Goal: Find specific page/section: Find specific page/section

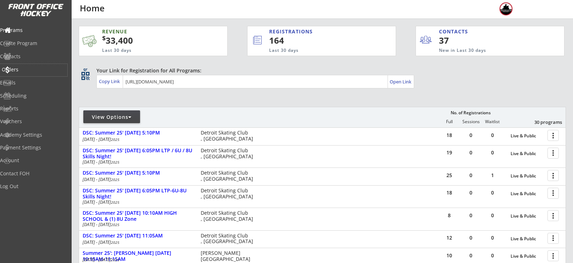
click at [24, 69] on div "Orders" at bounding box center [34, 69] width 64 height 5
click at [32, 73] on div "Orders" at bounding box center [33, 70] width 67 height 12
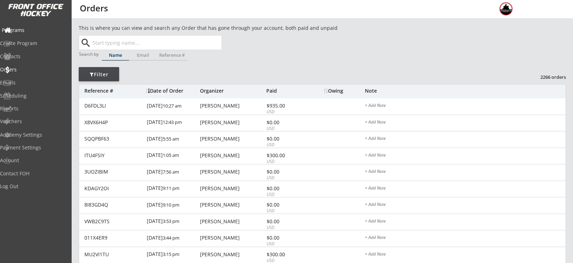
click at [32, 33] on div "Programs" at bounding box center [34, 30] width 64 height 5
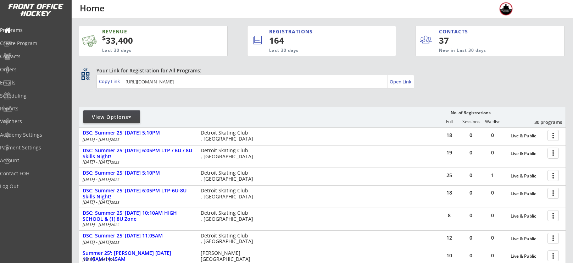
click at [116, 126] on div "View Options No. of Registrations Full Sessions Waitlist 30 programs" at bounding box center [323, 117] width 488 height 21
click at [116, 120] on div "View Options" at bounding box center [111, 117] width 57 height 7
select select ""Upcoming Programs""
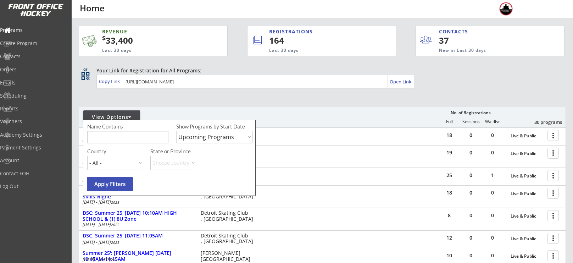
click at [135, 140] on input "input" at bounding box center [127, 137] width 81 height 12
type input "camp"
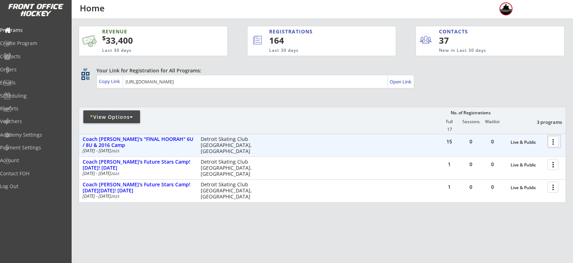
click at [554, 144] on div at bounding box center [555, 141] width 12 height 12
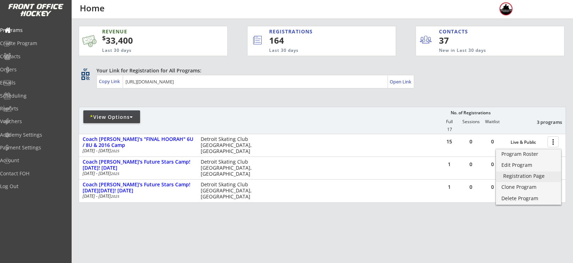
click at [529, 174] on div "Registration Page" at bounding box center [529, 176] width 51 height 5
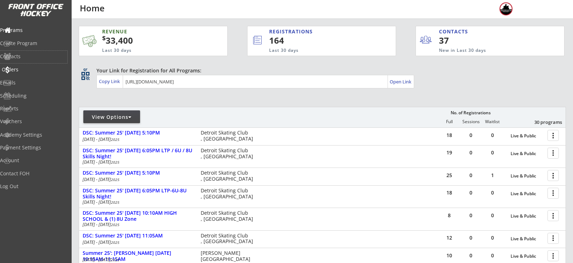
drag, startPoint x: 33, startPoint y: 61, endPoint x: 26, endPoint y: 64, distance: 8.1
click at [26, 64] on div "Programs Create Program Contacts Orders Emails Scheduling Reports Vouchers" at bounding box center [36, 75] width 72 height 106
click at [26, 64] on div "Orders" at bounding box center [33, 70] width 67 height 12
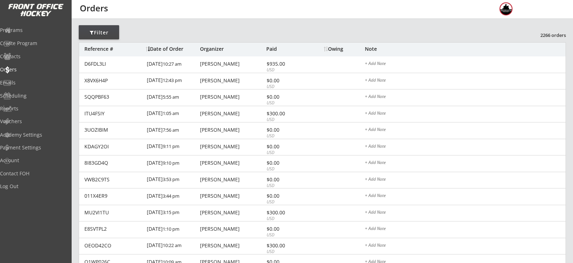
scroll to position [51, 0]
